Goal: Check status: Check status

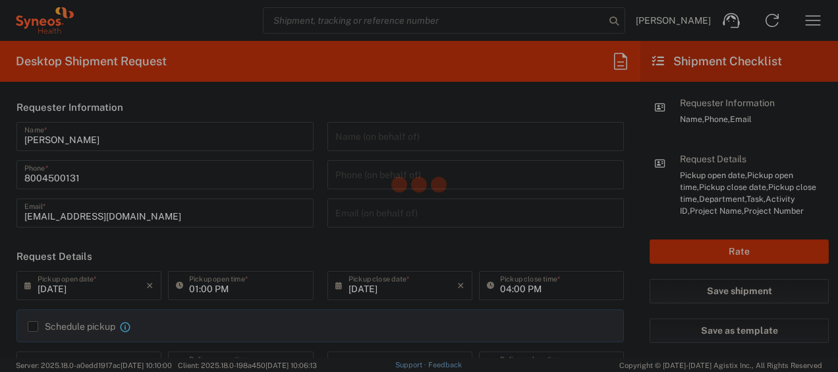
type input "Syneos Health Commercial Servi- [GEOGRAPHIC_DATA] [GEOGRAPHIC_DATA]"
type input "[US_STATE]"
type input "[GEOGRAPHIC_DATA]"
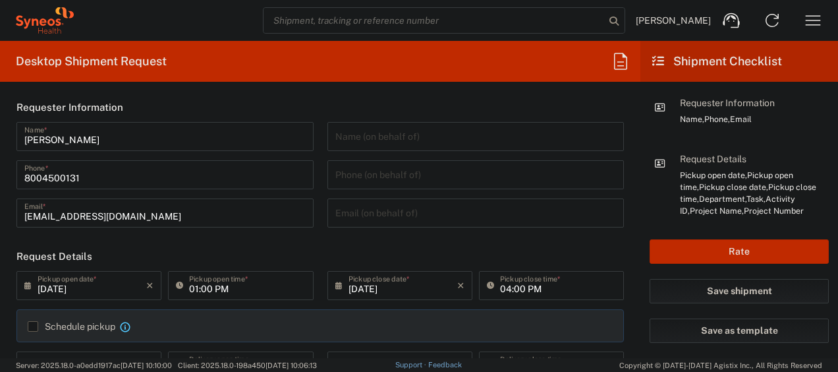
type input "4205"
click at [819, 18] on icon "button" at bounding box center [813, 20] width 21 height 21
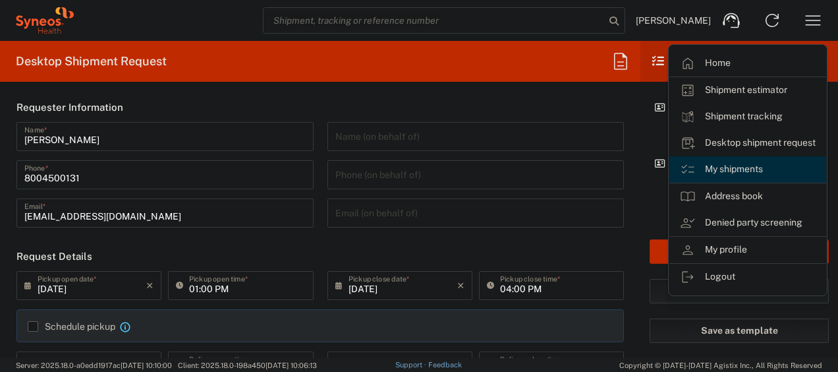
click at [740, 165] on link "My shipments" at bounding box center [748, 169] width 157 height 26
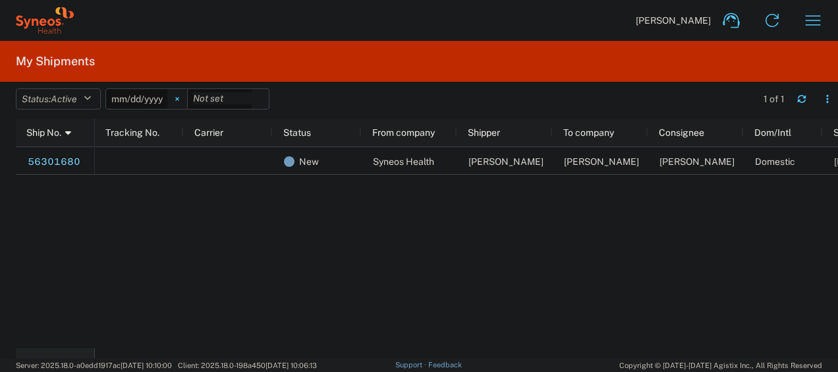
click at [186, 99] on svg-icon at bounding box center [177, 99] width 20 height 20
click at [90, 100] on icon "button" at bounding box center [87, 98] width 7 height 9
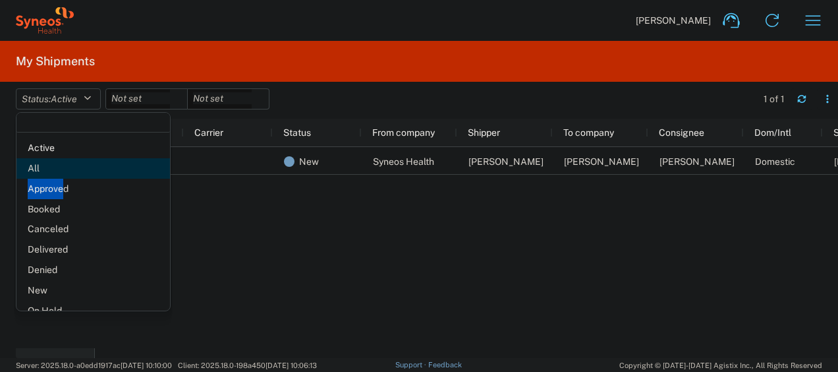
drag, startPoint x: 61, startPoint y: 179, endPoint x: 61, endPoint y: 169, distance: 10.5
click at [61, 169] on ul "Active All Approved Booked Canceled Delivered Denied New On Hold Pending Return…" at bounding box center [93, 260] width 154 height 244
drag, startPoint x: 61, startPoint y: 169, endPoint x: 46, endPoint y: 162, distance: 16.5
click at [46, 162] on span "All" at bounding box center [93, 168] width 154 height 20
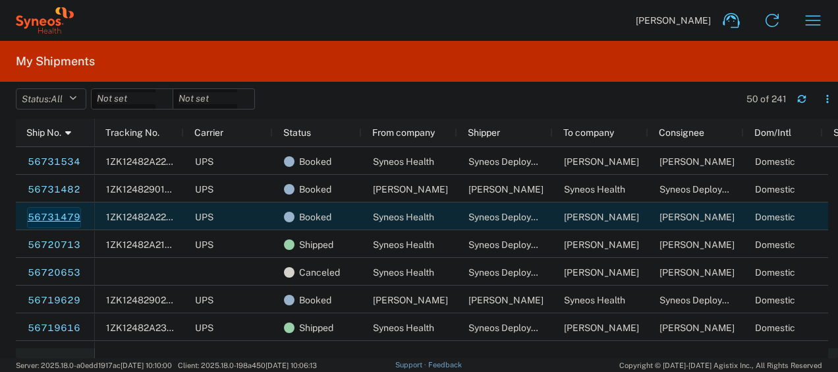
click at [46, 214] on link "56731479" at bounding box center [54, 217] width 54 height 21
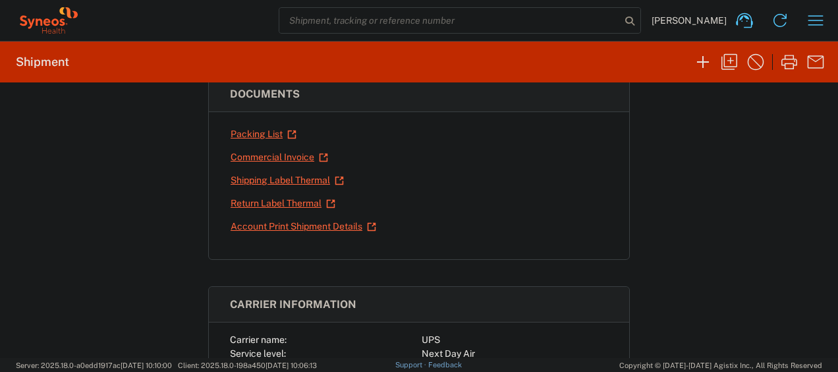
scroll to position [237, 0]
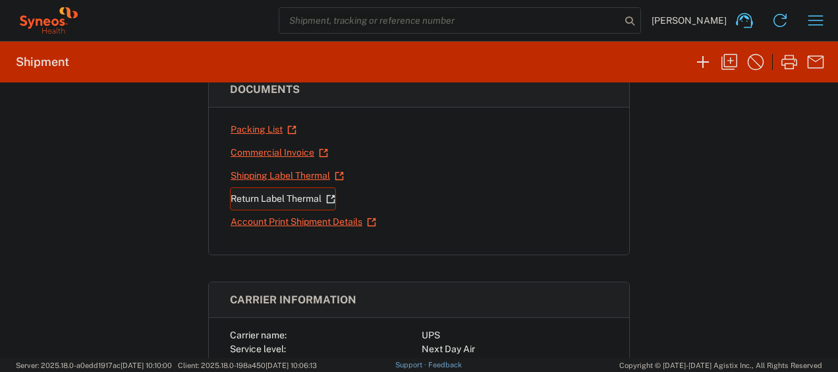
click at [291, 196] on link "Return Label Thermal" at bounding box center [283, 198] width 106 height 23
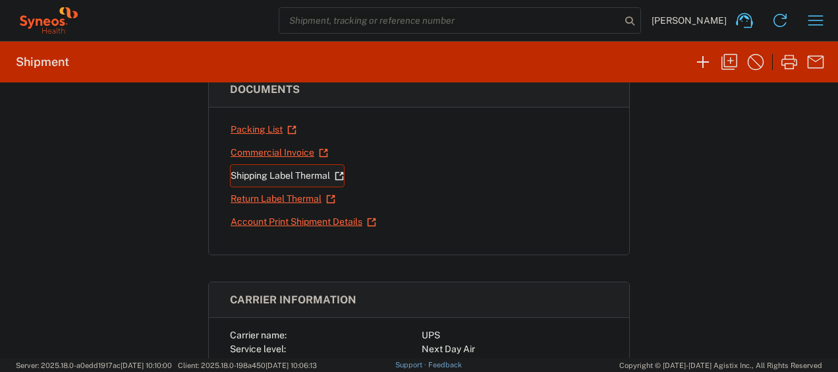
click at [253, 171] on link "Shipping Label Thermal" at bounding box center [287, 175] width 115 height 23
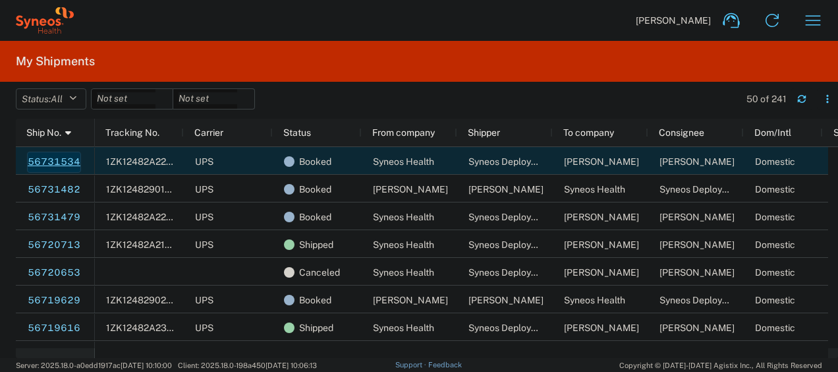
click at [62, 160] on link "56731534" at bounding box center [54, 162] width 54 height 21
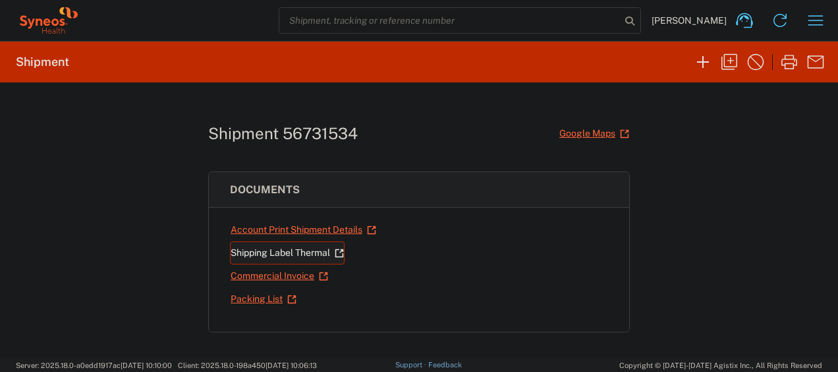
click at [256, 249] on link "Shipping Label Thermal" at bounding box center [287, 252] width 115 height 23
